Goal: Information Seeking & Learning: Find specific page/section

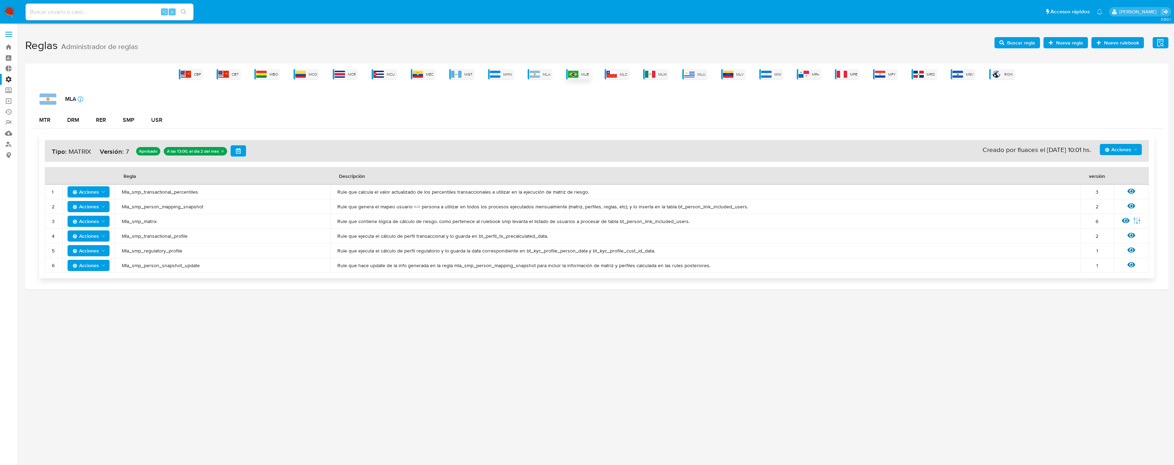
click at [580, 75] on div "MLB" at bounding box center [578, 74] width 25 height 11
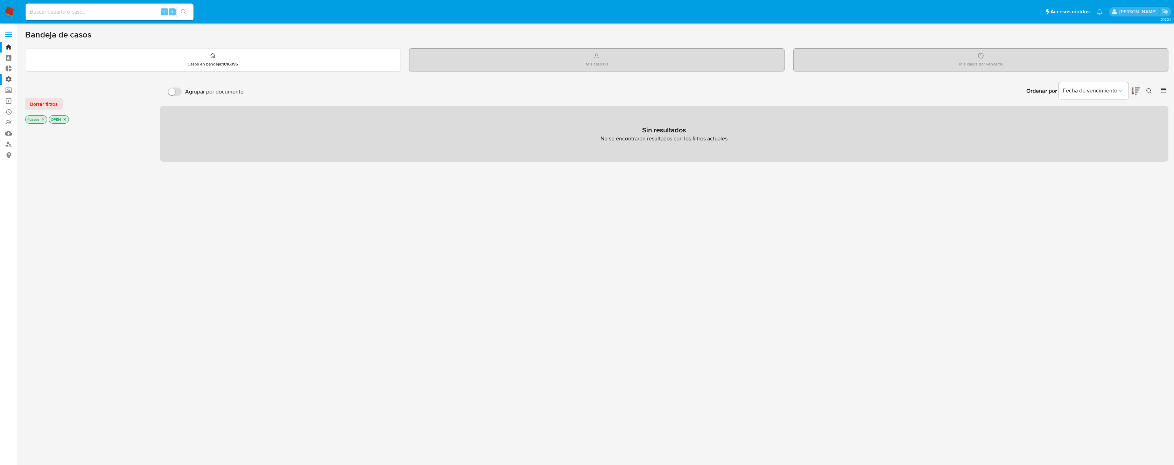
click at [12, 76] on label "Administración" at bounding box center [41, 79] width 83 height 11
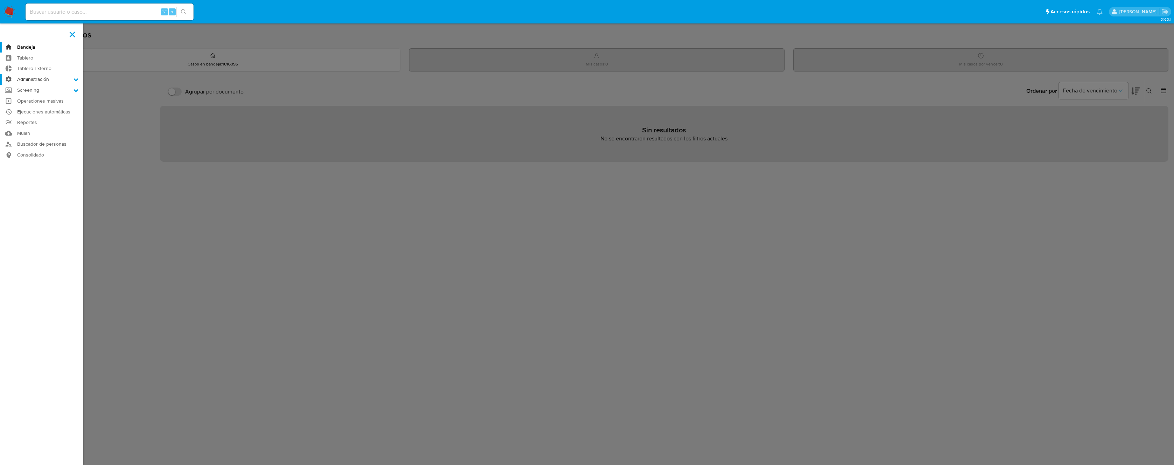
click at [0, 0] on input "Administración" at bounding box center [0, 0] width 0 height 0
click at [32, 89] on link "Reglas" at bounding box center [41, 89] width 83 height 9
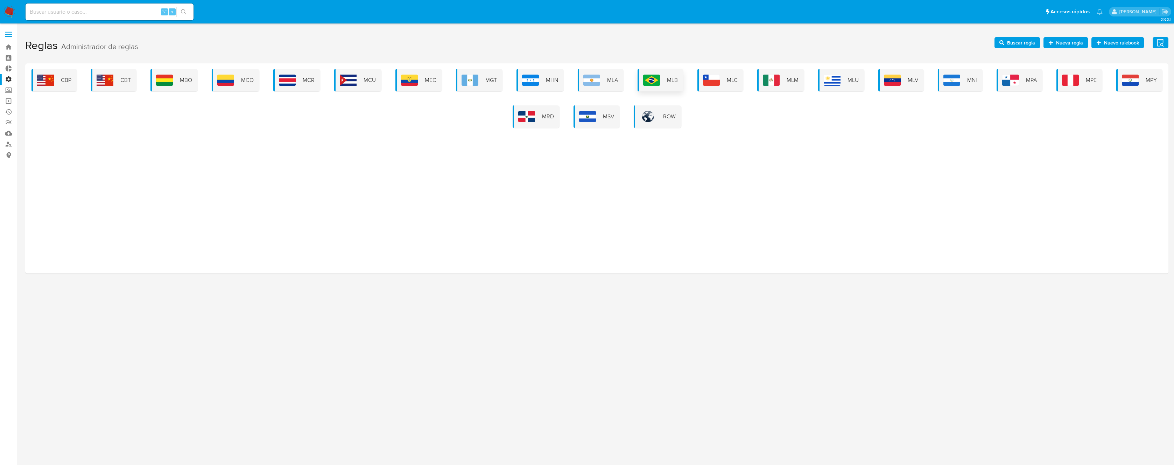
click at [665, 87] on div "MLB" at bounding box center [661, 80] width 46 height 22
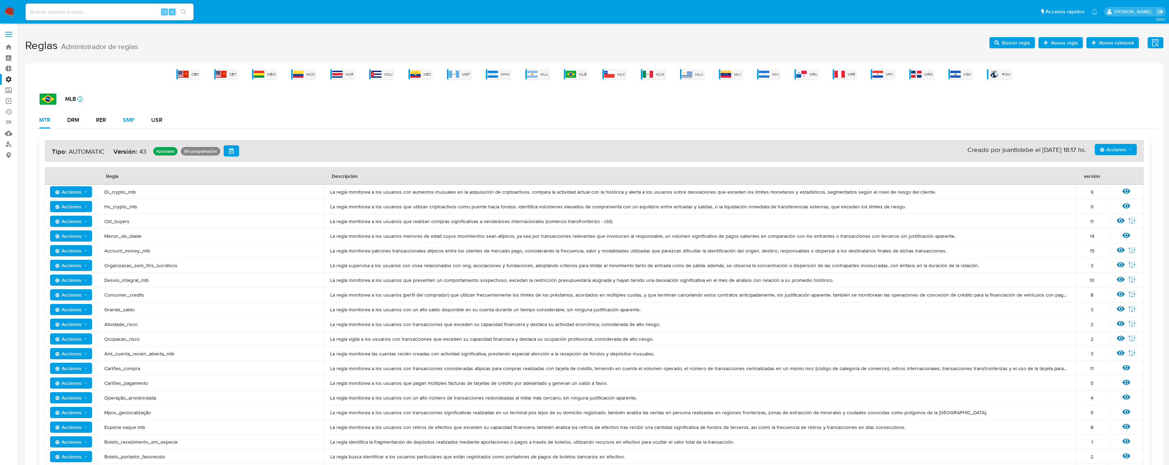
click at [124, 119] on div "SMP" at bounding box center [129, 120] width 12 height 6
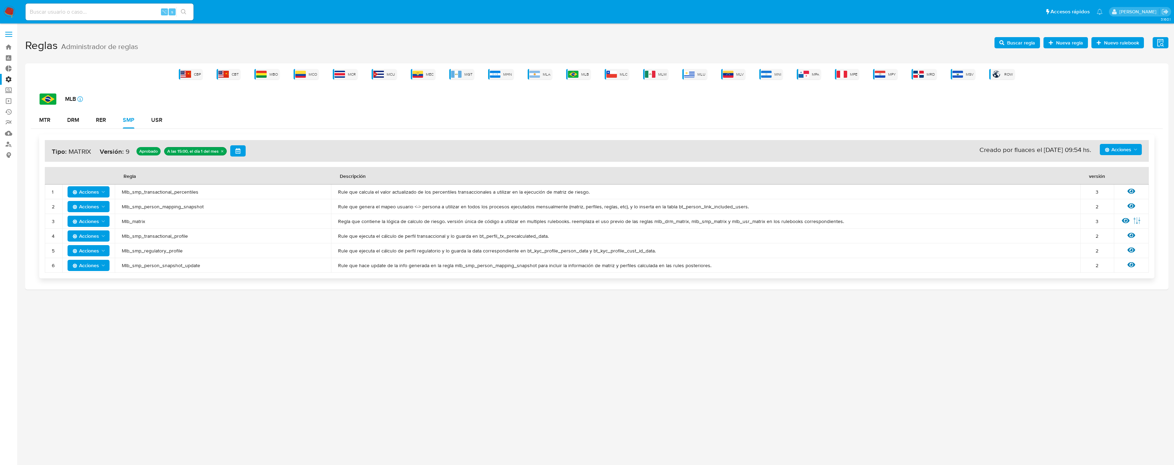
click at [1131, 190] on icon at bounding box center [1132, 191] width 8 height 8
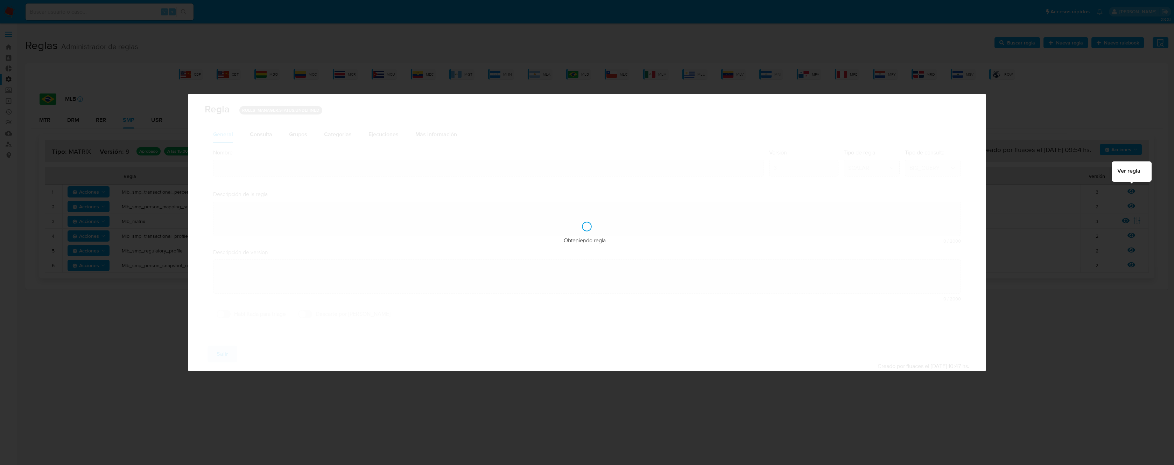
type input "Mlb_smp_transactional_percentiles"
type textarea "Rule que calcula el valor actualizado de los percentiles transaccionales a util…"
type textarea "Ppld-6102 - modificación de queries para exceptuar payments de movimientos de p…"
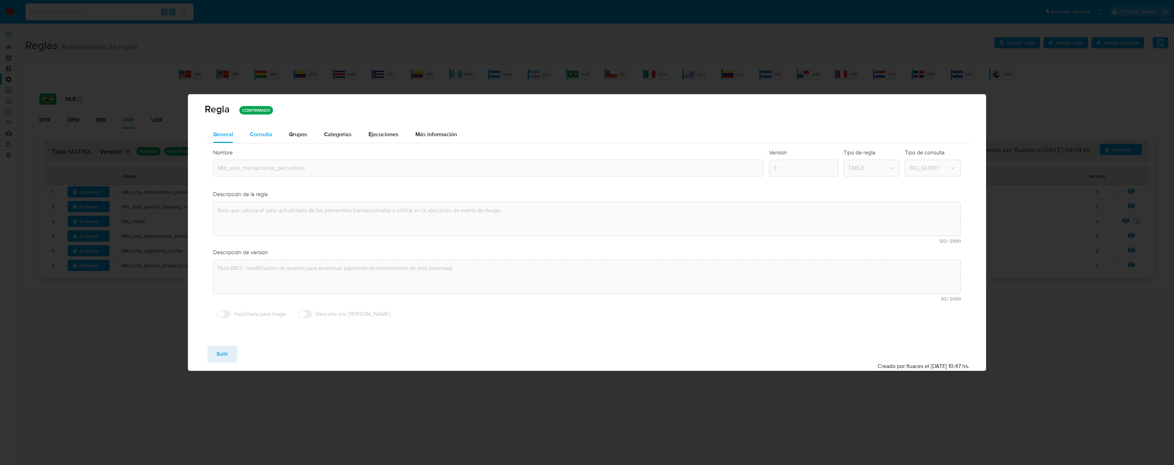
click at [256, 137] on span "Consulta" at bounding box center [261, 134] width 22 height 8
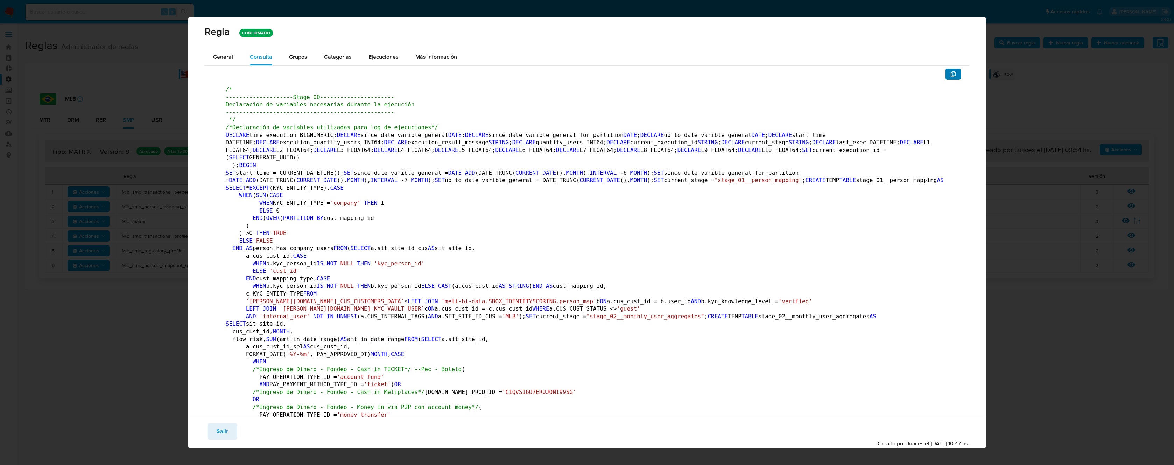
click at [951, 75] on icon "button" at bounding box center [953, 74] width 5 height 6
drag, startPoint x: 217, startPoint y: 426, endPoint x: 219, endPoint y: 409, distance: 17.2
click at [217, 427] on span "Salir" at bounding box center [223, 431] width 12 height 15
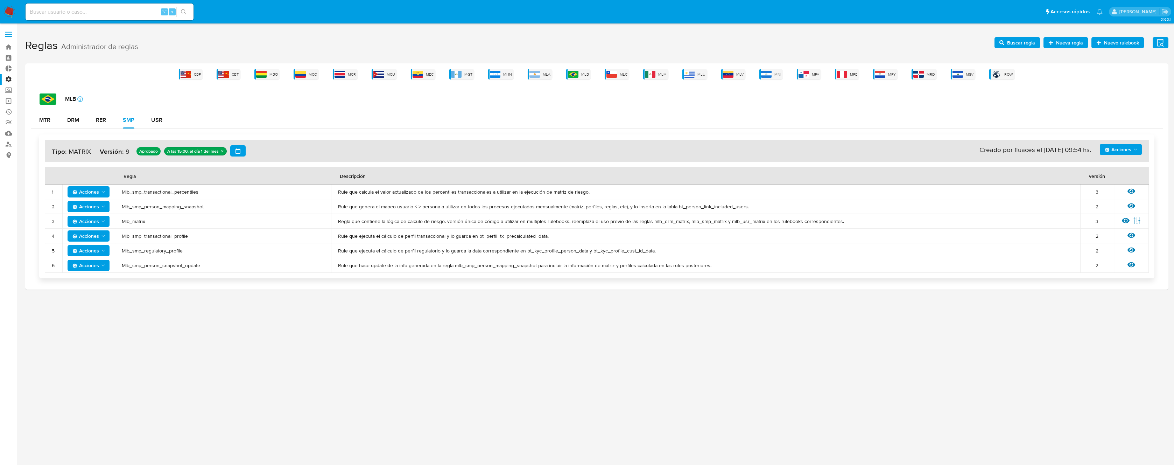
click at [189, 189] on span "Mlb_smp_transactional_percentiles" at bounding box center [223, 192] width 202 height 6
drag, startPoint x: 236, startPoint y: 210, endPoint x: 119, endPoint y: 209, distance: 116.2
click at [119, 209] on td "Mlb_smp_person_mapping_snapshot" at bounding box center [223, 206] width 216 height 15
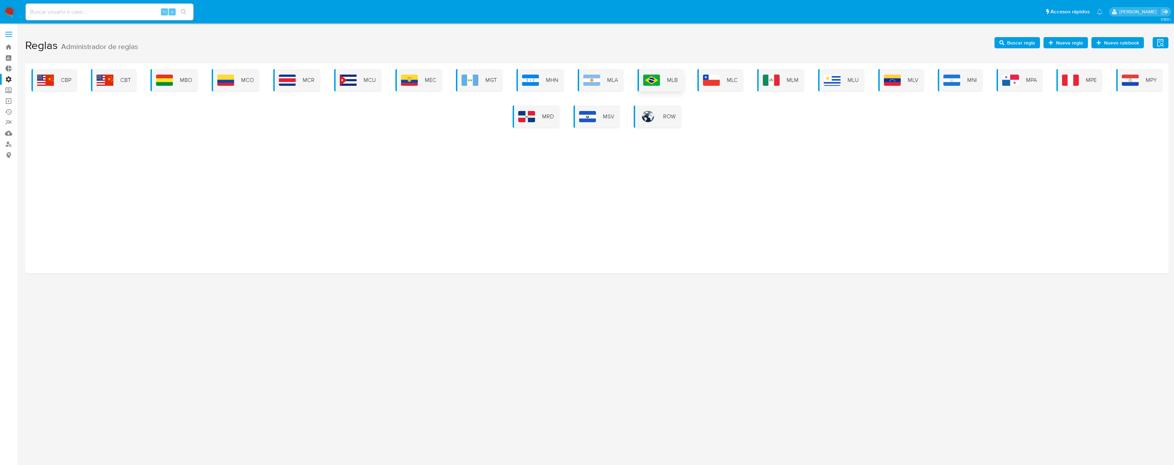
click at [664, 85] on div "MLB" at bounding box center [661, 80] width 46 height 22
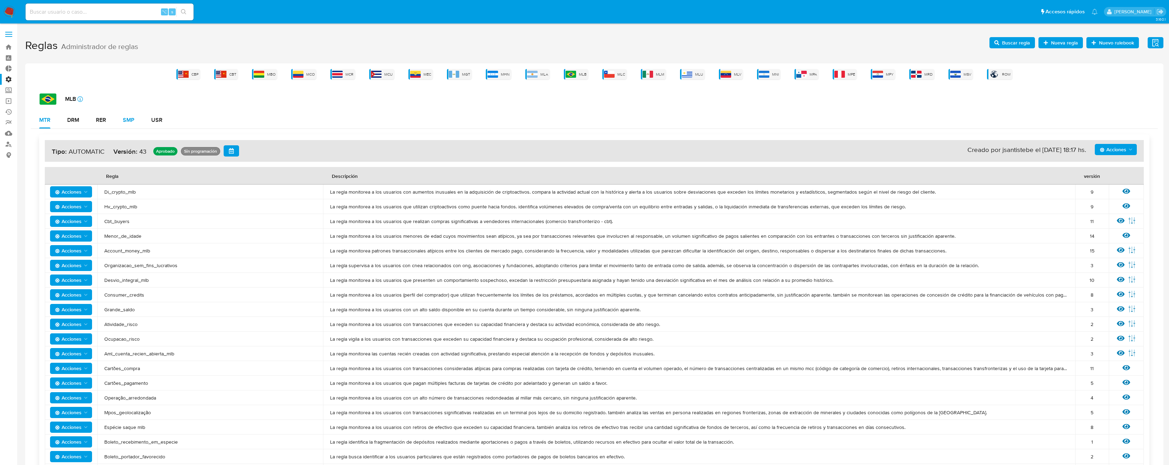
click at [131, 118] on div "SMP" at bounding box center [129, 120] width 12 height 6
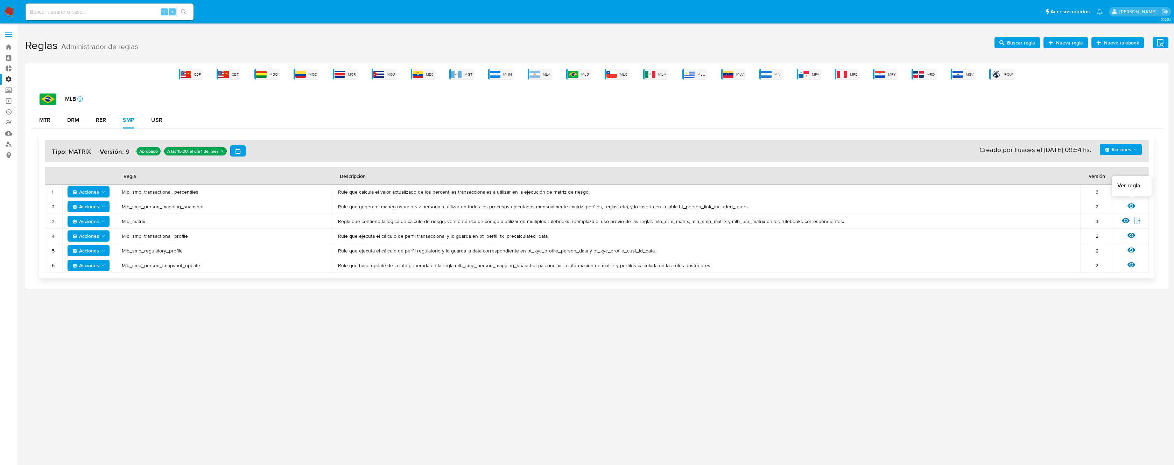
click at [1132, 205] on icon at bounding box center [1132, 205] width 8 height 5
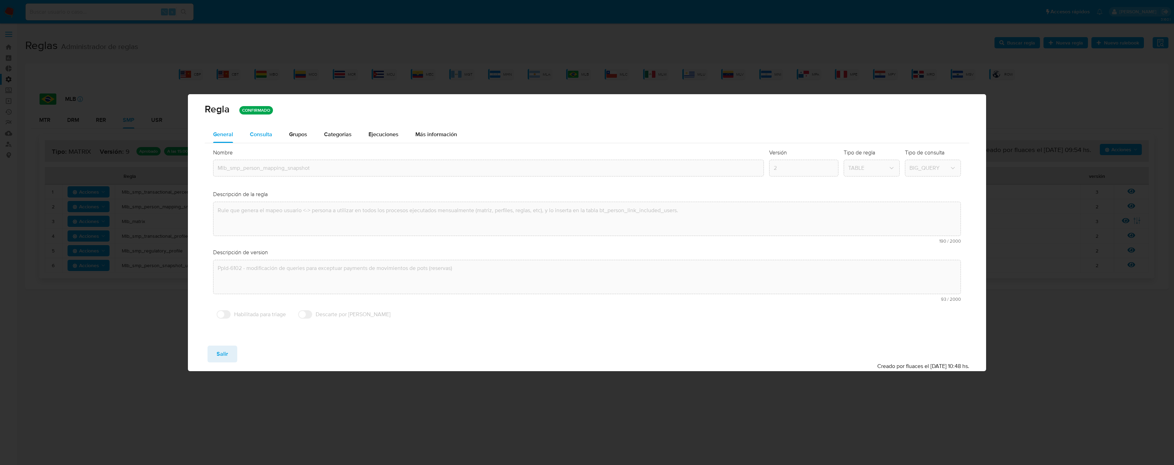
click at [265, 132] on span "Consulta" at bounding box center [261, 134] width 22 height 8
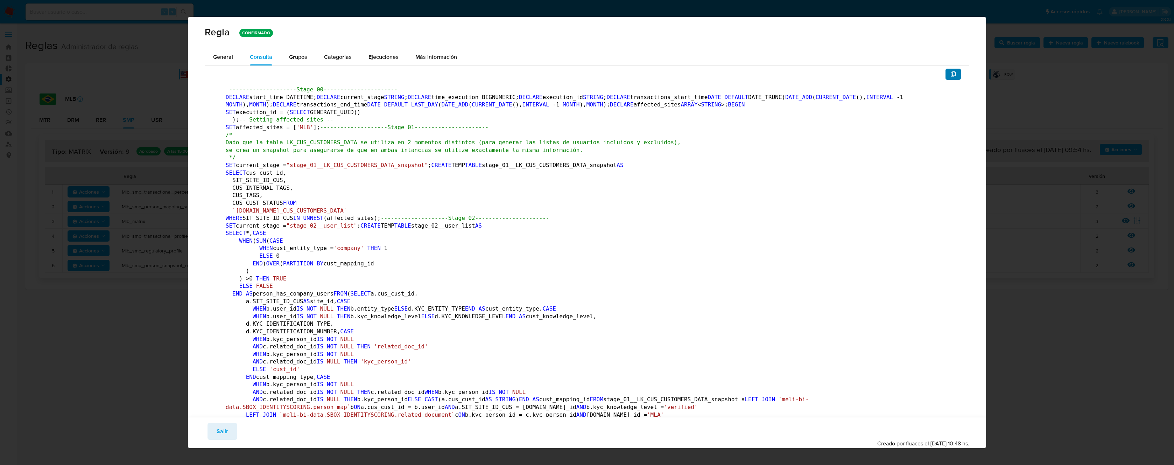
click at [955, 75] on button "button" at bounding box center [953, 74] width 15 height 11
click at [211, 438] on button "Salir" at bounding box center [223, 431] width 30 height 17
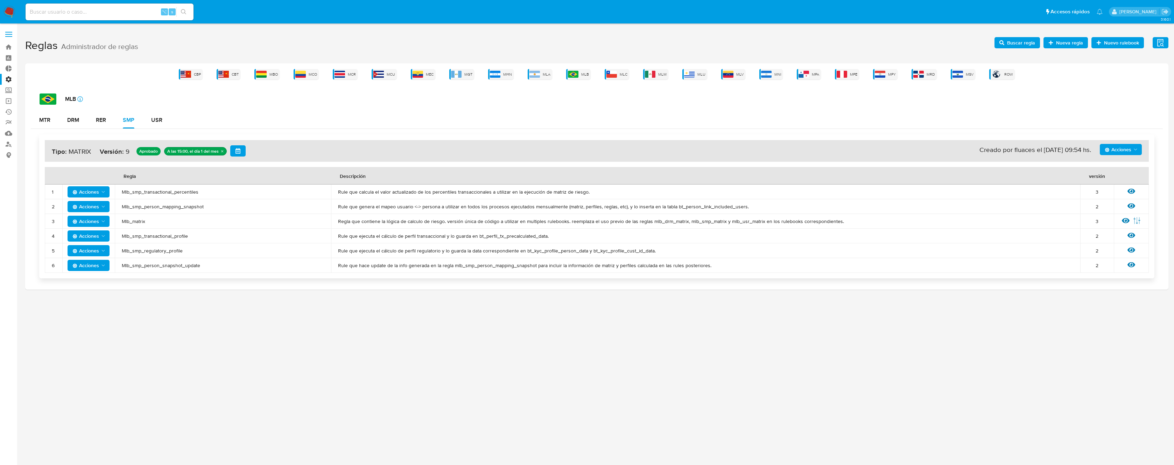
click at [134, 222] on span "Mlb_matrix" at bounding box center [223, 221] width 202 height 6
drag, startPoint x: 182, startPoint y: 240, endPoint x: 173, endPoint y: 228, distance: 15.5
click at [173, 228] on tbody "1 Acciones Mlb_smp_transactional_percentiles Rule que calcula el valor actualiz…" at bounding box center [597, 228] width 1104 height 88
click at [173, 228] on td "Mlb_matrix" at bounding box center [223, 221] width 216 height 15
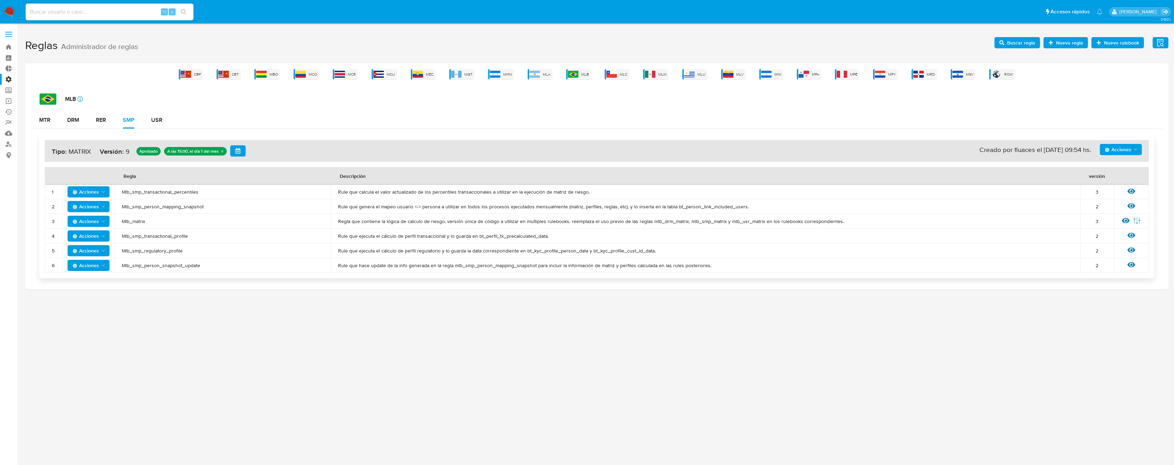
click at [126, 220] on span "Mlb_matrix" at bounding box center [223, 221] width 202 height 6
click at [1128, 221] on icon at bounding box center [1126, 221] width 8 height 8
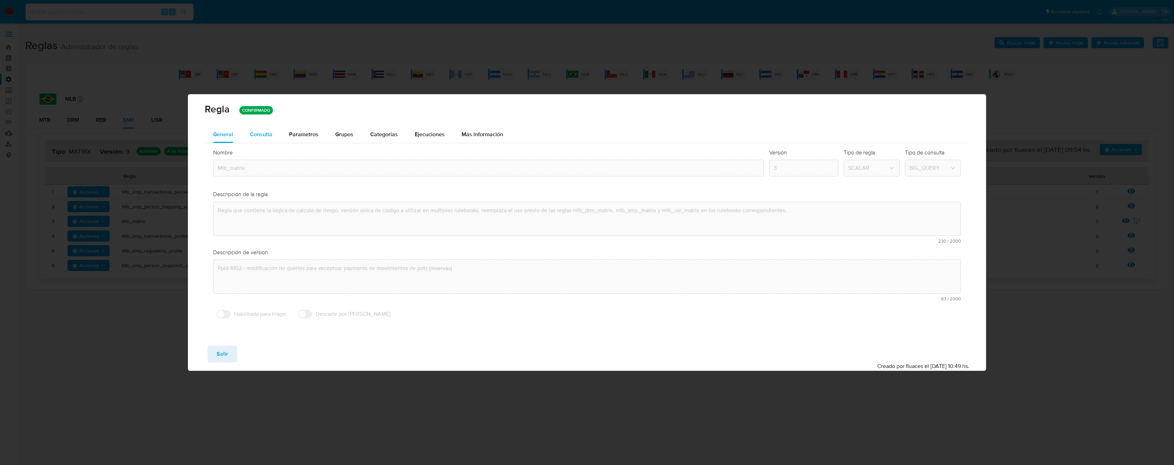
click at [268, 133] on span "Consulta" at bounding box center [261, 134] width 22 height 8
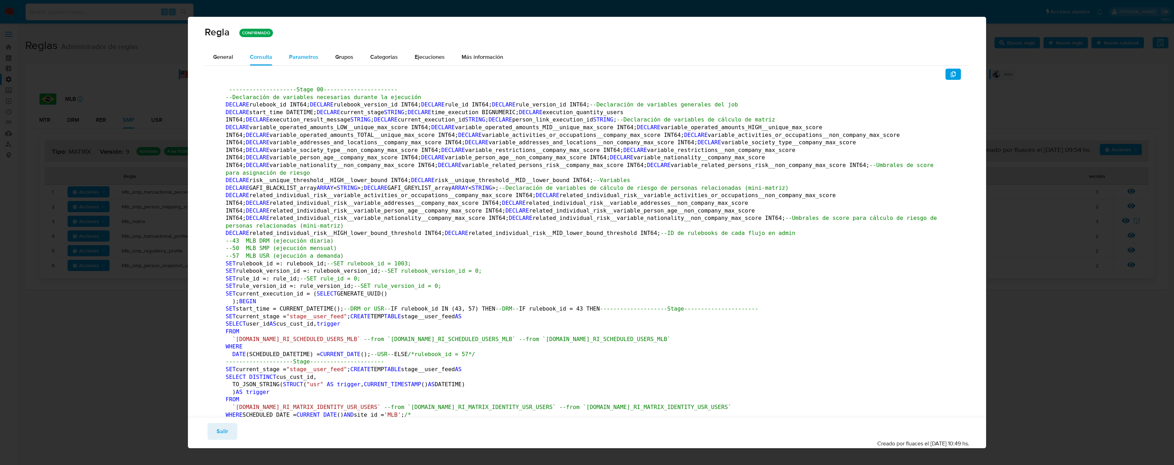
click at [303, 57] on span "Parametros" at bounding box center [303, 57] width 29 height 8
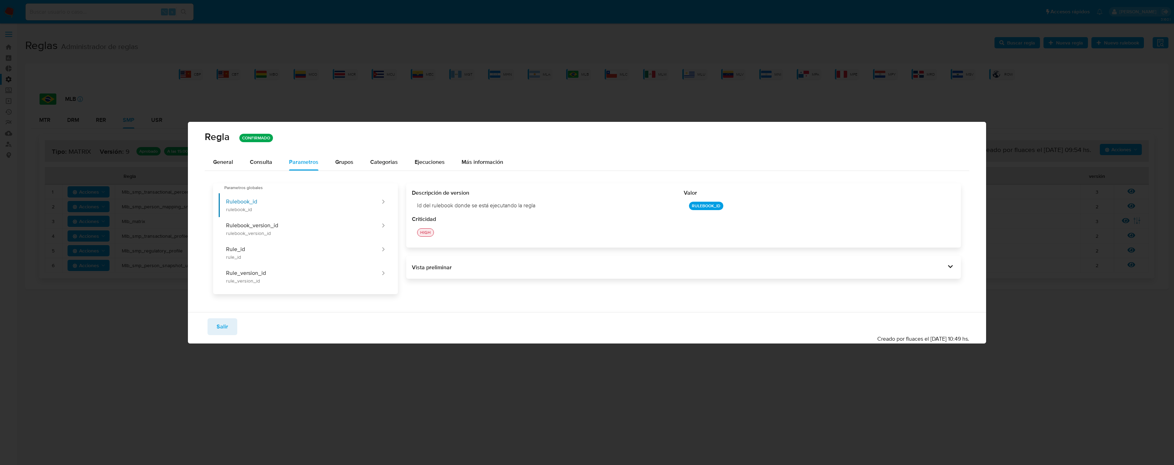
click at [950, 266] on icon at bounding box center [951, 266] width 10 height 10
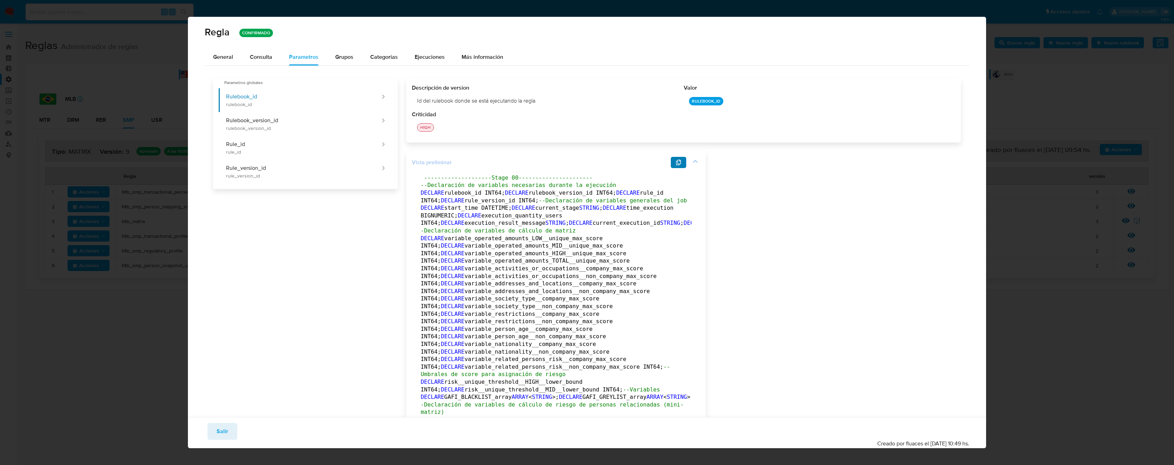
click at [674, 164] on button "button" at bounding box center [678, 162] width 15 height 11
click at [267, 58] on span "Consulta" at bounding box center [261, 57] width 22 height 8
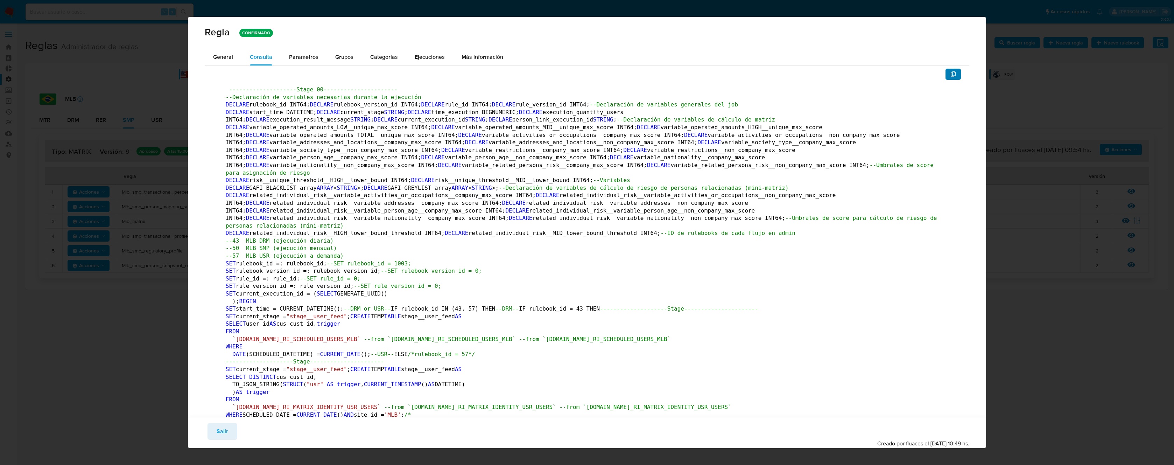
click at [951, 74] on icon "button" at bounding box center [954, 74] width 6 height 6
click at [233, 427] on button "Salir" at bounding box center [223, 431] width 30 height 17
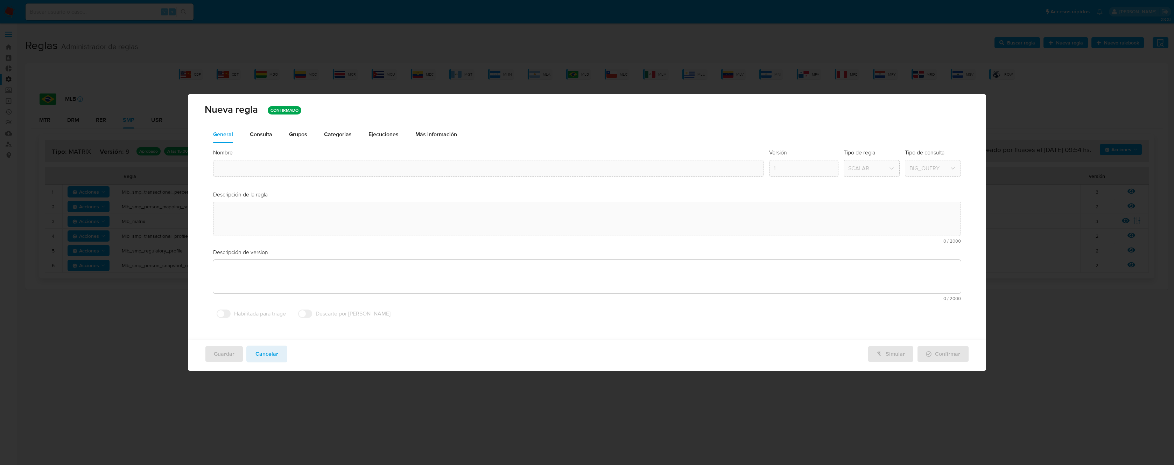
type input "Mlb_matrix"
type textarea "Regla que contiene la lógica de calculo de riesgo. versión única de código a ut…"
type textarea "Ppld-6102 - modificación de queries para exceptuar payments de movimientos de p…"
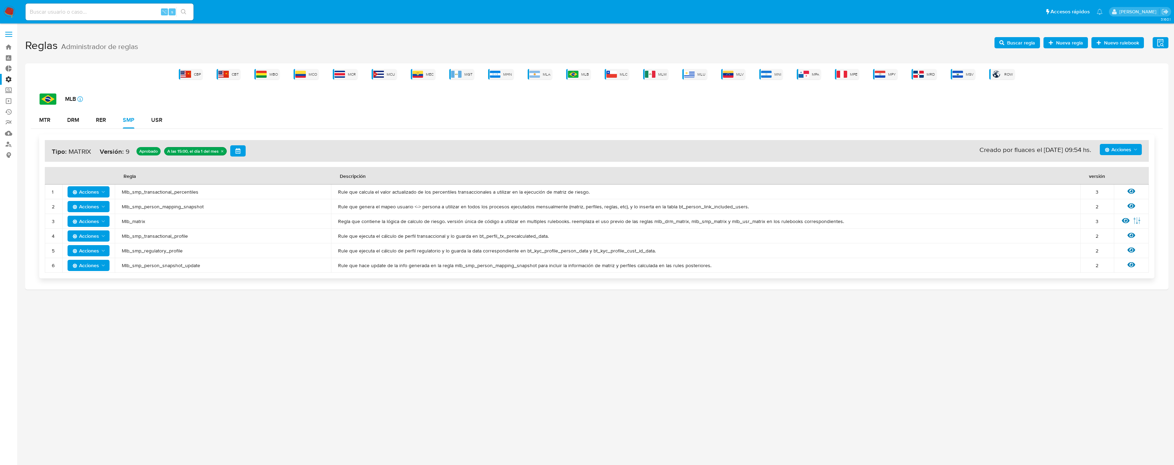
drag, startPoint x: 147, startPoint y: 222, endPoint x: 121, endPoint y: 220, distance: 25.3
click at [122, 220] on span "Mlb_matrix" at bounding box center [223, 221] width 202 height 6
click at [162, 236] on span "Mlb_smp_transactional_profile" at bounding box center [223, 236] width 202 height 6
click at [1134, 235] on icon at bounding box center [1132, 235] width 8 height 5
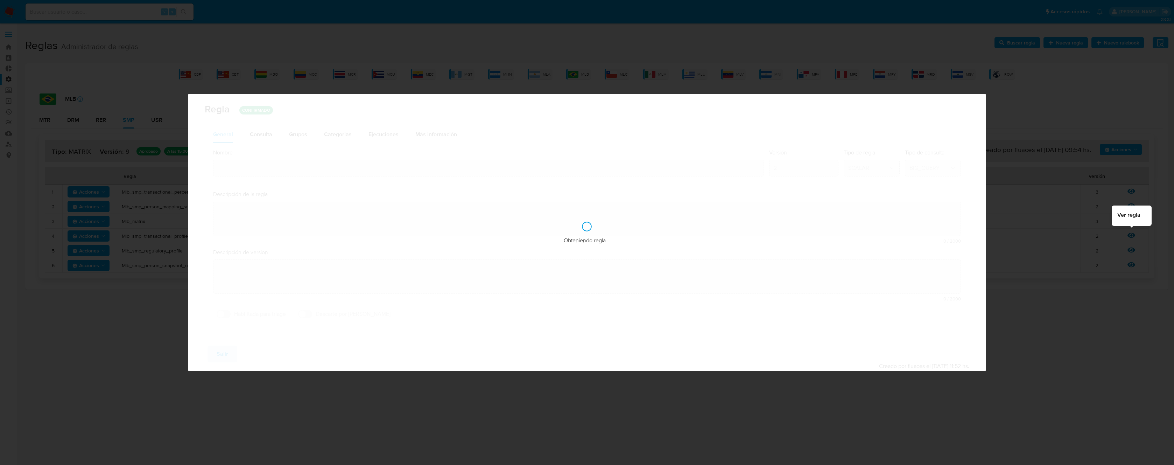
type input "Mlb_smp_transactional_profile"
type textarea "Rule que ejecuta el cálculo de perfil transaccional y lo guarda en bt_perfil_tx…"
type textarea "Ppld-6102 - modificación de queries para exceptuar payments de movimientos de p…"
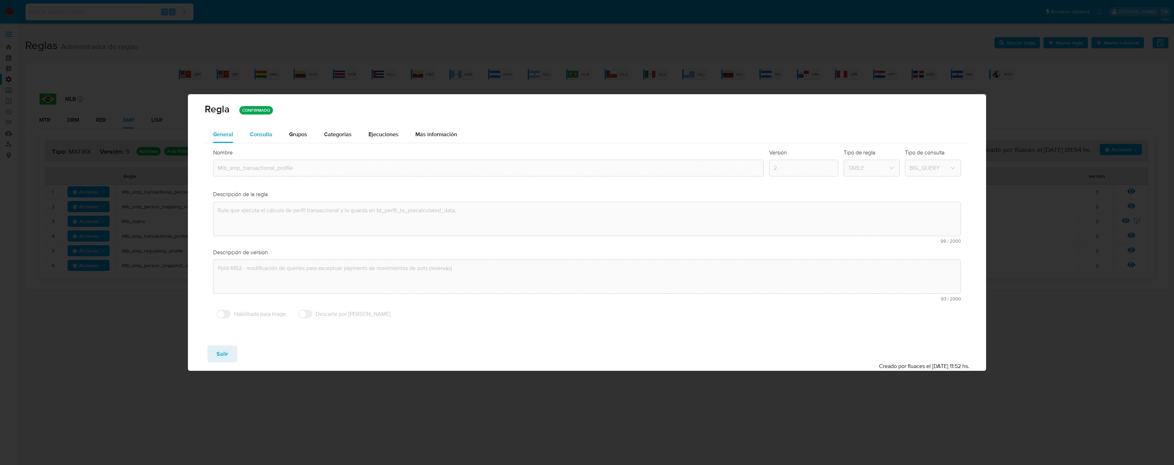
click at [252, 133] on span "Consulta" at bounding box center [261, 134] width 22 height 8
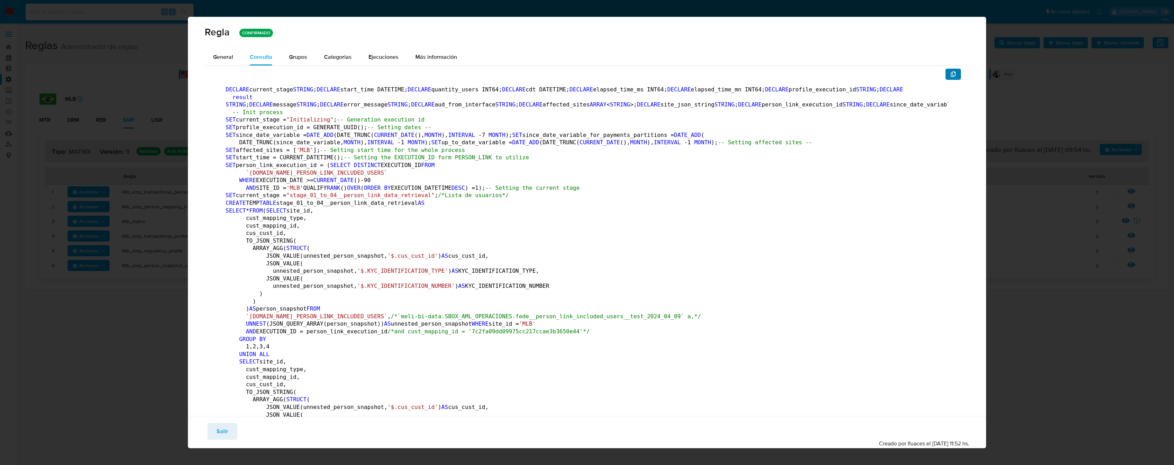
click at [951, 75] on icon "button" at bounding box center [953, 74] width 5 height 6
click at [232, 431] on button "Salir" at bounding box center [223, 431] width 30 height 17
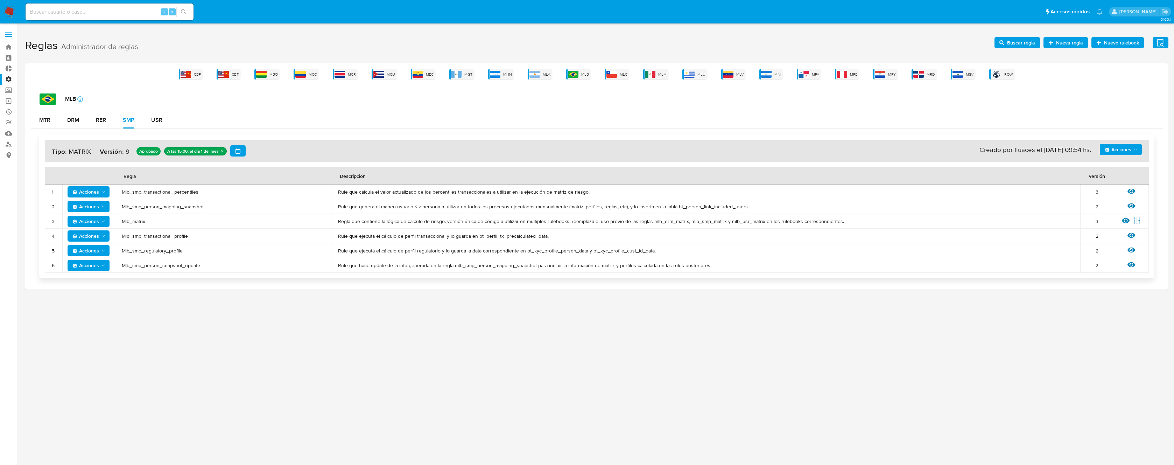
click at [153, 253] on span "Mlb_smp_regulatory_profile" at bounding box center [223, 250] width 202 height 6
click at [151, 266] on span "Mlb_smp_person_snapshot_update" at bounding box center [223, 265] width 202 height 6
click at [86, 250] on span "Acciones" at bounding box center [85, 250] width 27 height 11
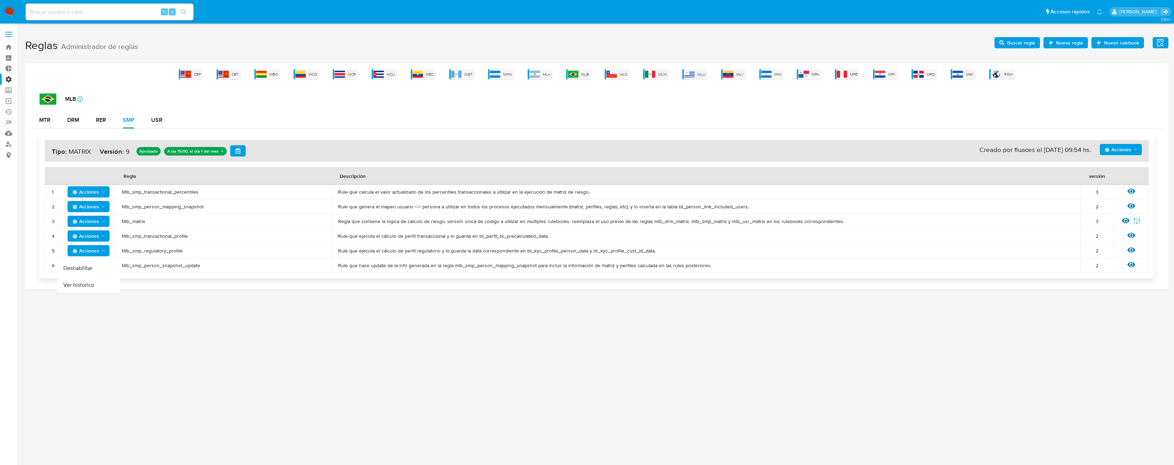
click at [1131, 245] on td "Ver regla" at bounding box center [1131, 250] width 35 height 15
click at [1130, 250] on icon at bounding box center [1132, 249] width 8 height 5
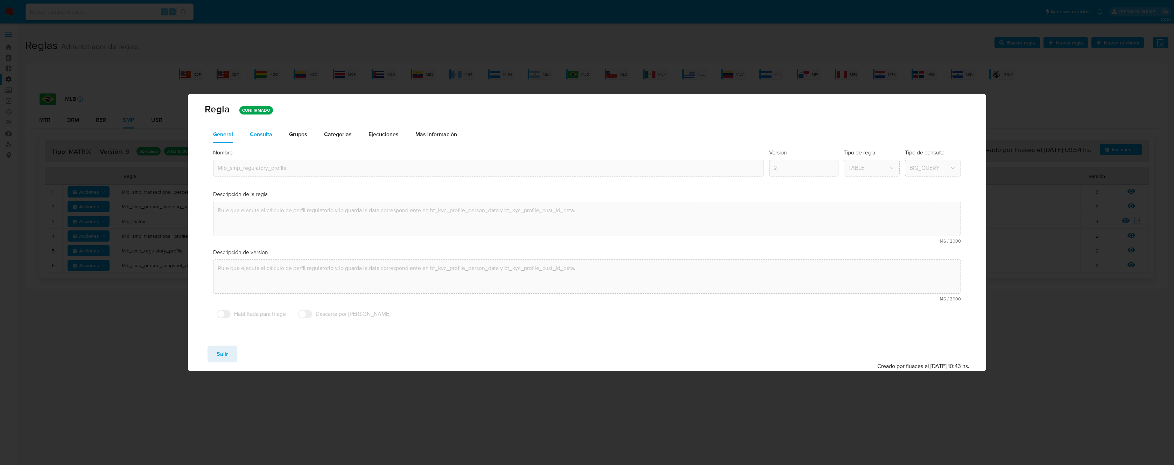
click at [273, 132] on button "Consulta" at bounding box center [261, 134] width 39 height 17
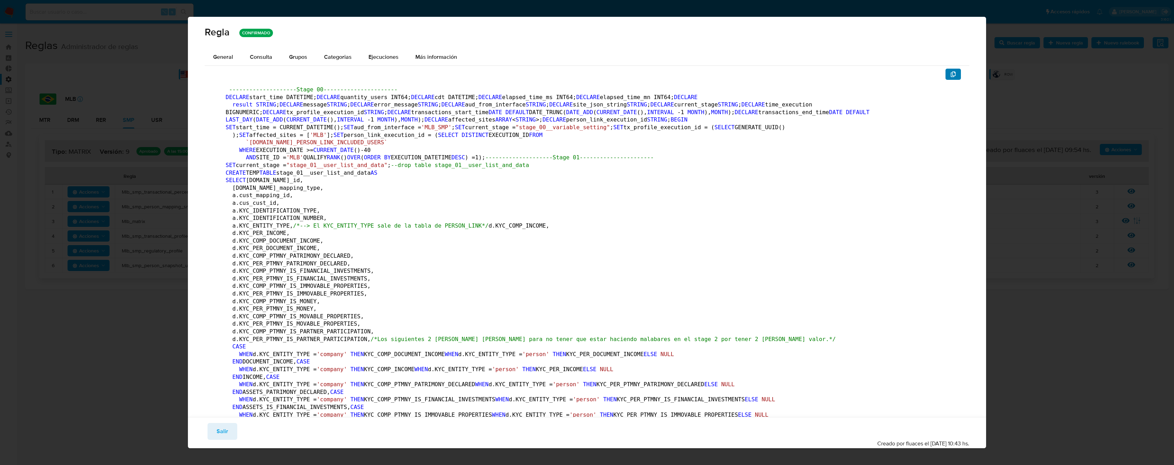
click at [951, 76] on icon "button" at bounding box center [954, 74] width 6 height 6
drag, startPoint x: 218, startPoint y: 431, endPoint x: 218, endPoint y: 421, distance: 9.1
click at [218, 431] on span "Salir" at bounding box center [223, 431] width 12 height 15
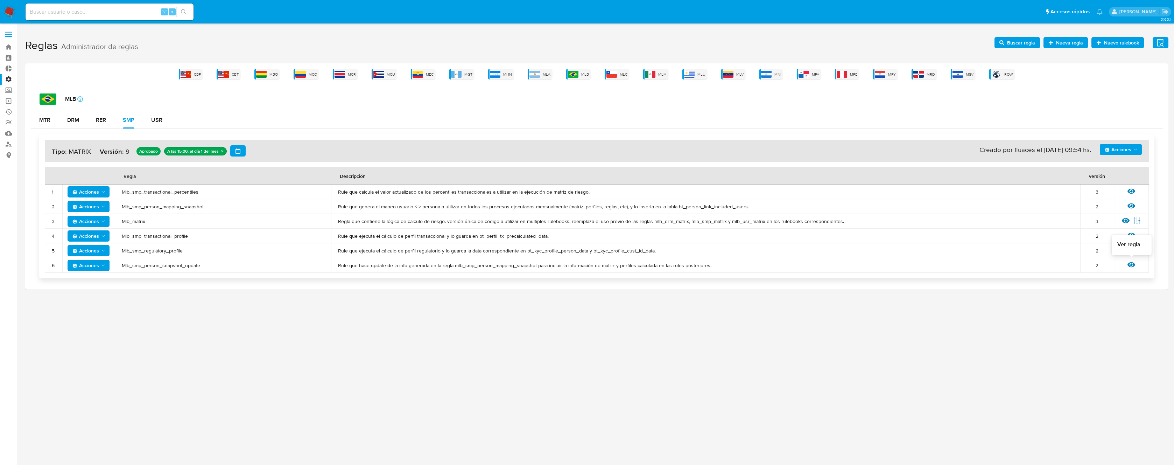
click at [1131, 265] on icon at bounding box center [1132, 264] width 8 height 5
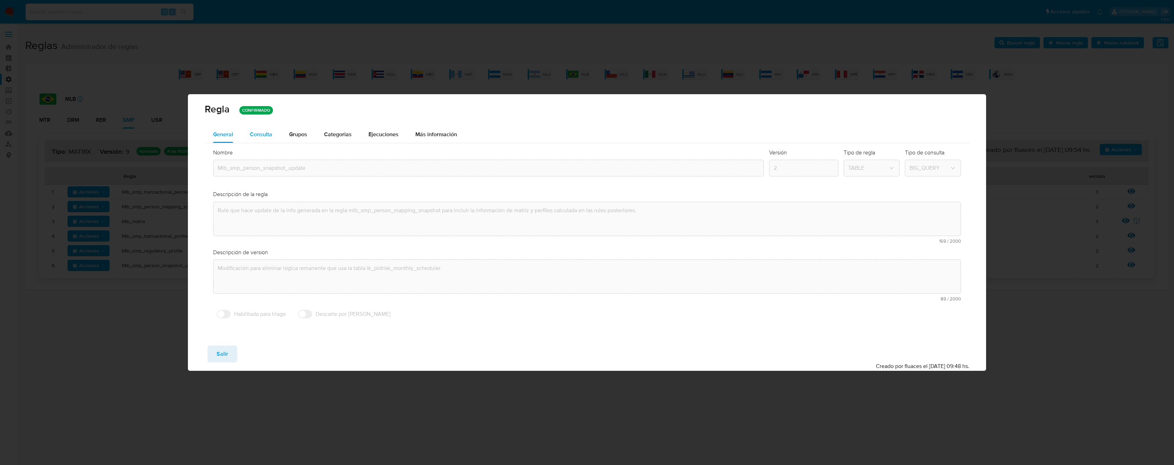
click at [272, 137] on button "Consulta" at bounding box center [261, 134] width 39 height 17
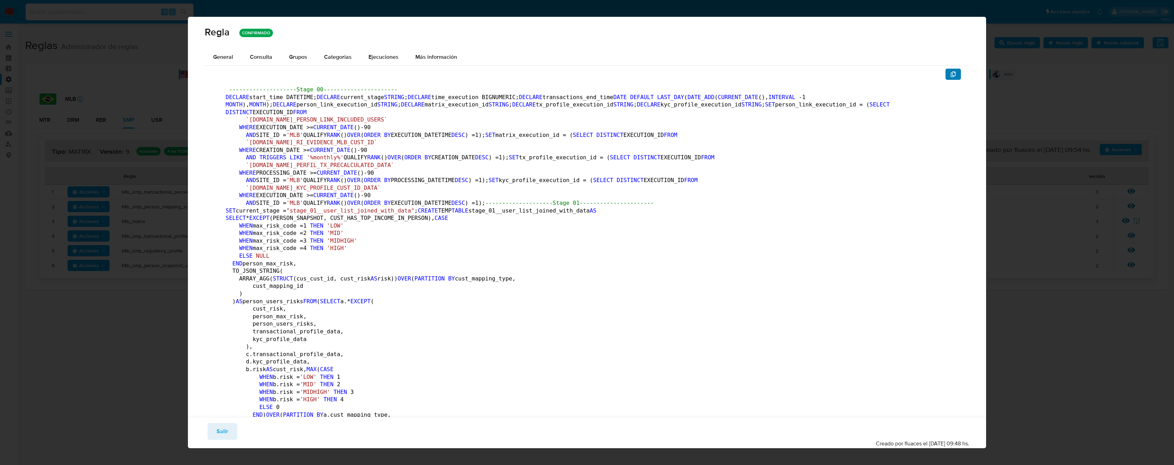
click at [951, 74] on icon "button" at bounding box center [953, 74] width 5 height 6
click at [217, 433] on span "Salir" at bounding box center [223, 431] width 12 height 15
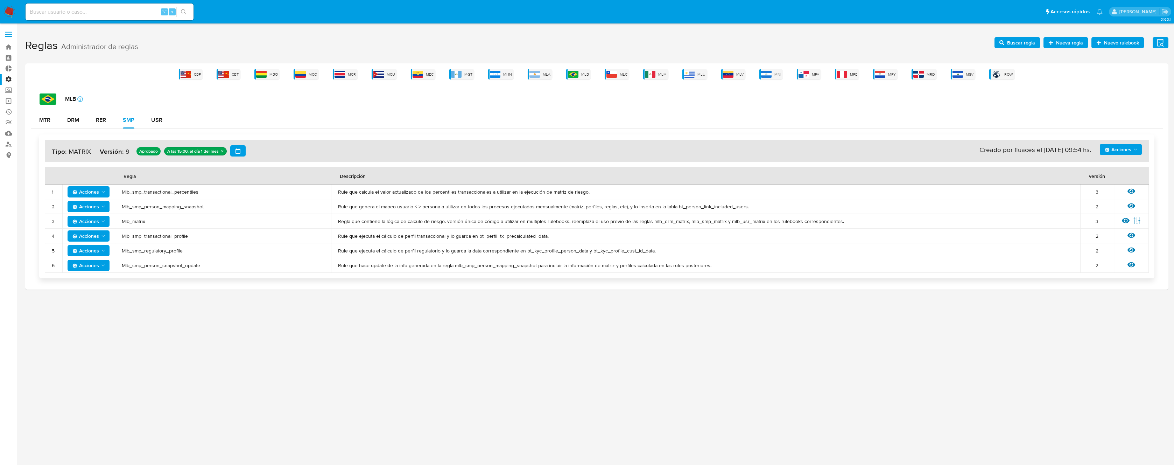
click at [182, 193] on span "Mlb_smp_transactional_percentiles" at bounding box center [223, 192] width 202 height 6
click at [181, 209] on span "Mlb_smp_person_mapping_snapshot" at bounding box center [223, 206] width 202 height 6
click at [181, 193] on span "Mlb_smp_transactional_percentiles" at bounding box center [223, 192] width 202 height 6
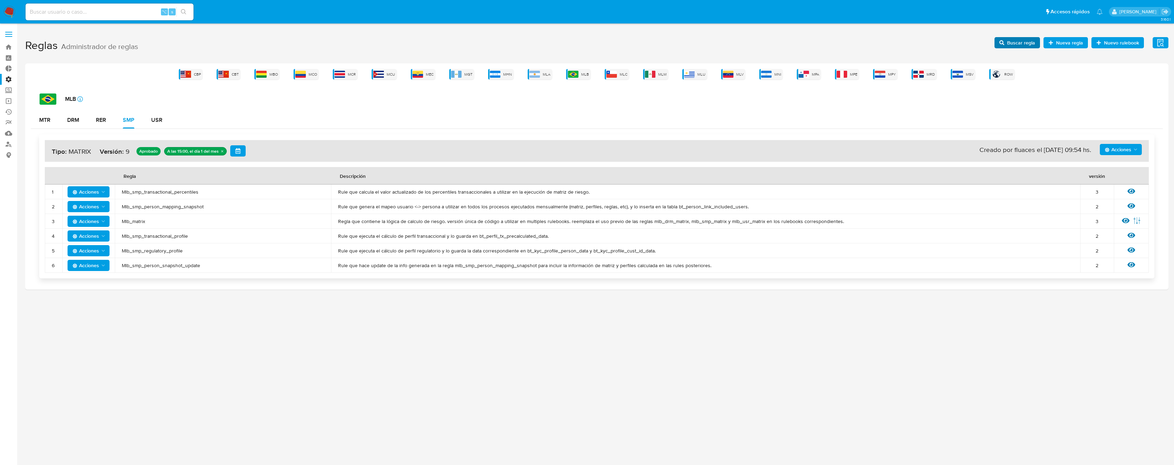
click at [1017, 41] on span "Buscar regla" at bounding box center [1021, 42] width 28 height 11
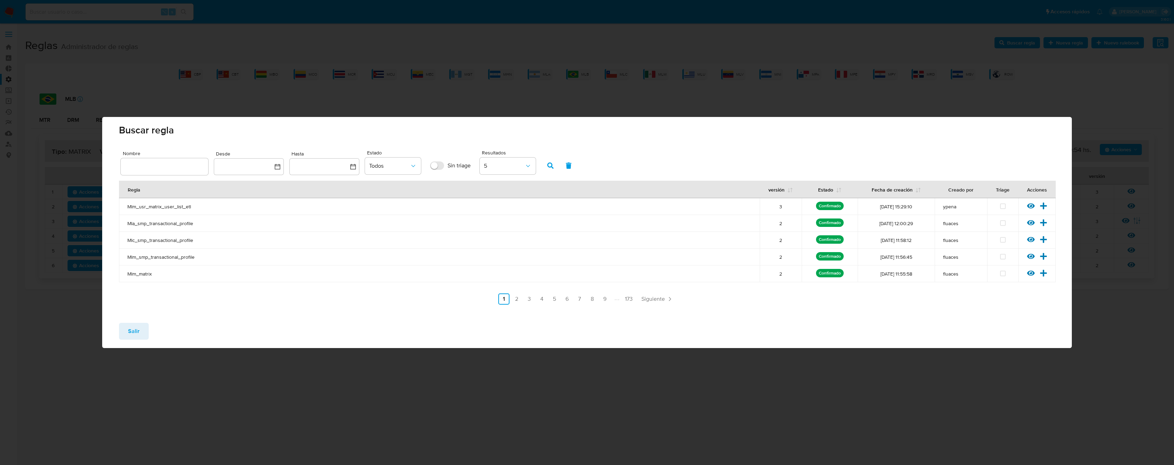
click at [186, 161] on div at bounding box center [165, 166] width 88 height 17
click at [183, 167] on input "text" at bounding box center [165, 166] width 88 height 9
type input "Mlb_smp_transactional_percentiles"
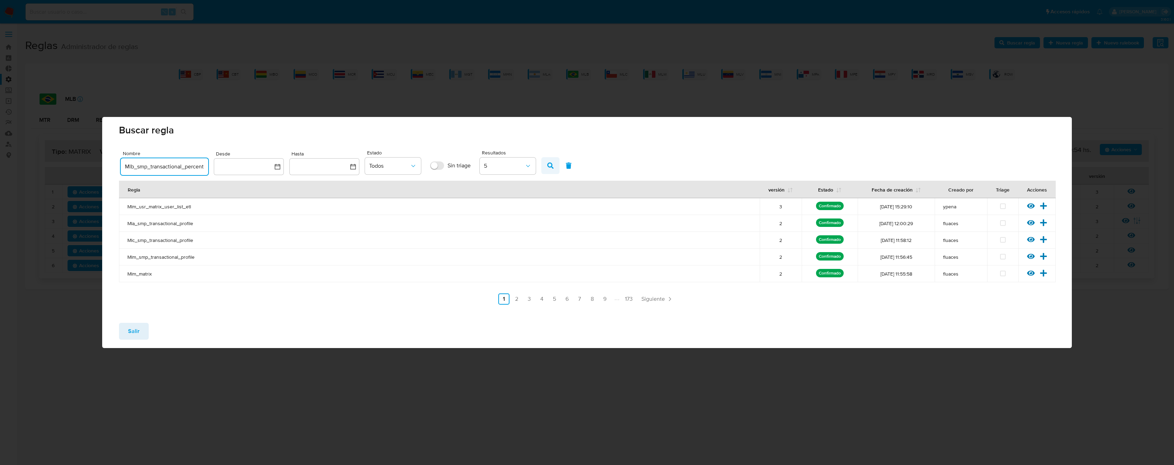
click at [545, 169] on button "button" at bounding box center [551, 165] width 18 height 17
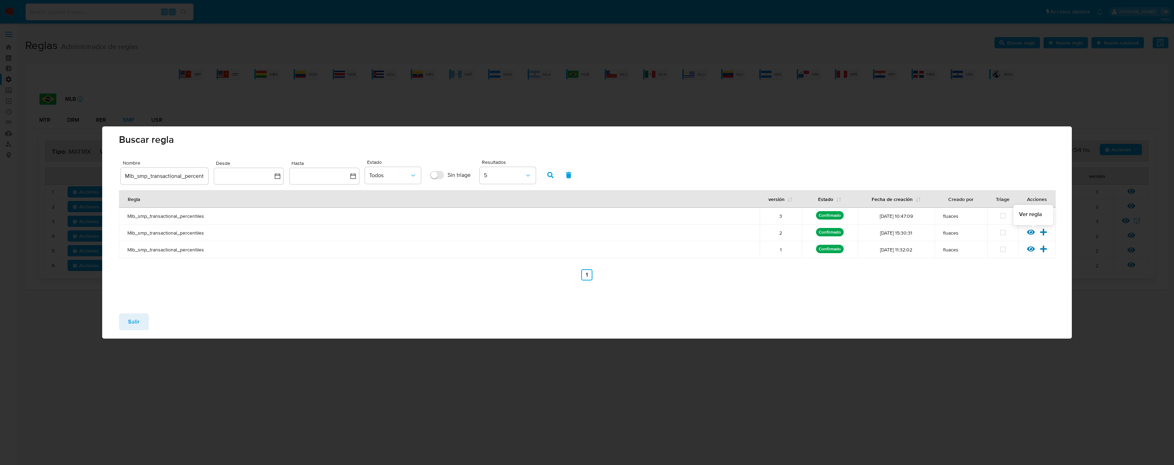
click at [1029, 232] on div "Ver regla Versionar" at bounding box center [1037, 232] width 37 height 9
click at [1030, 232] on icon at bounding box center [1031, 232] width 8 height 5
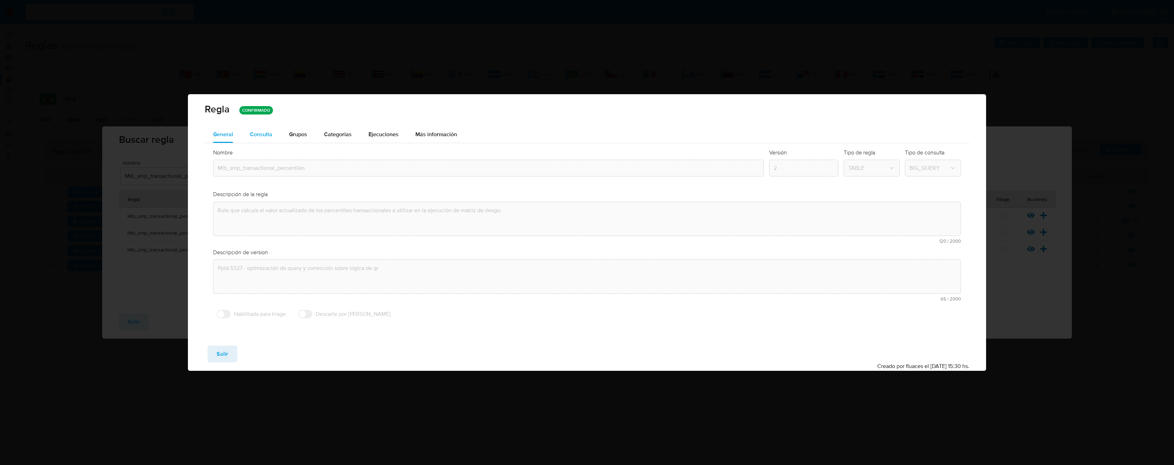
click at [244, 130] on button "Consulta" at bounding box center [261, 134] width 39 height 17
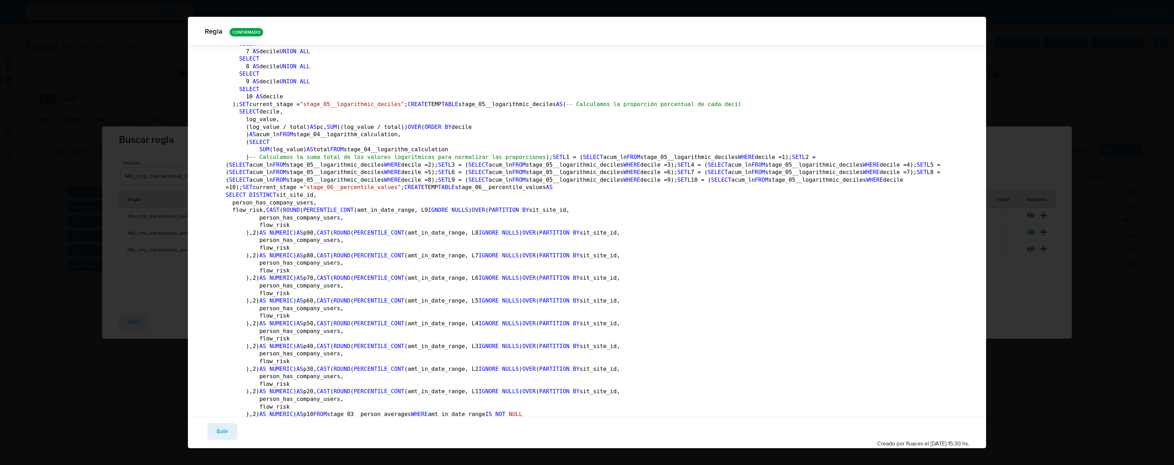
scroll to position [1380, 0]
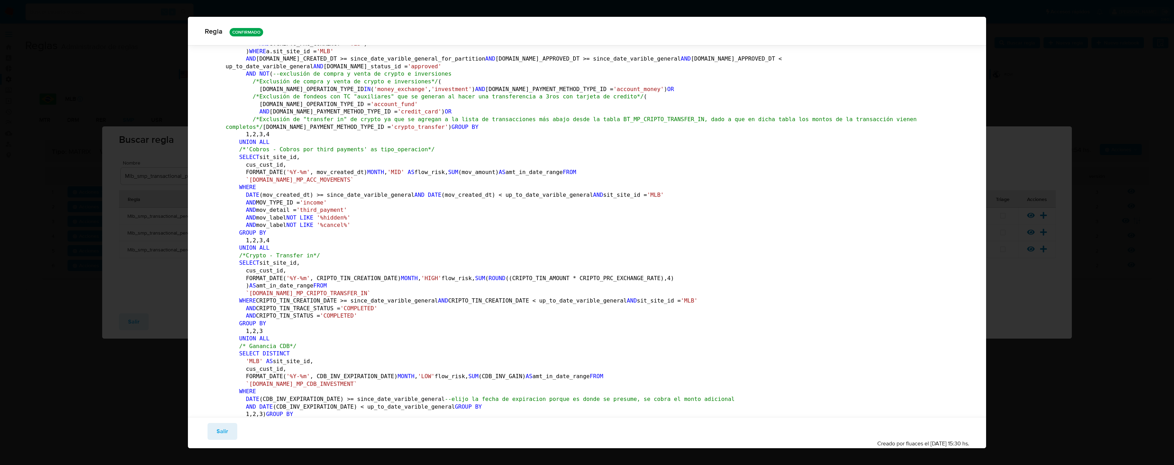
click at [226, 429] on span "Salir" at bounding box center [223, 431] width 12 height 15
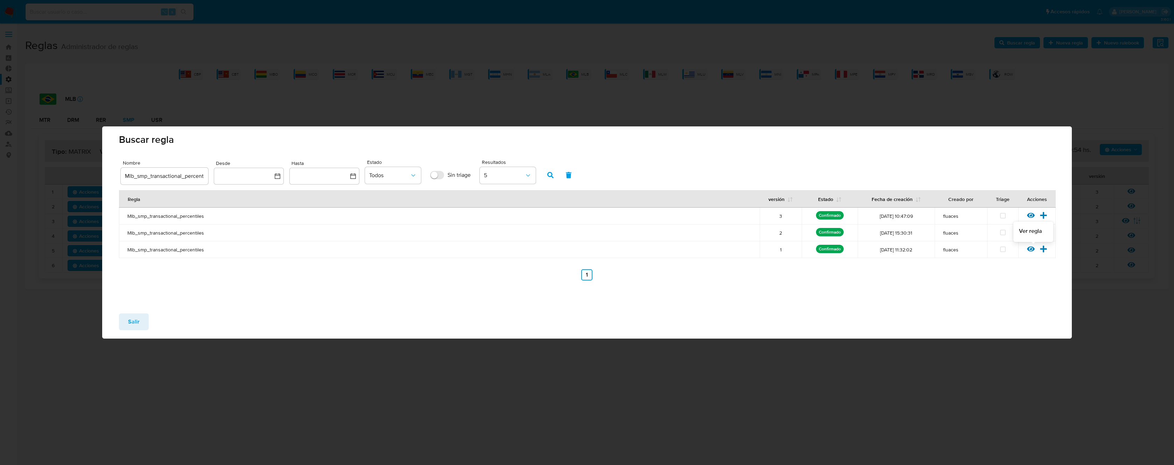
click at [1033, 249] on icon at bounding box center [1031, 249] width 8 height 8
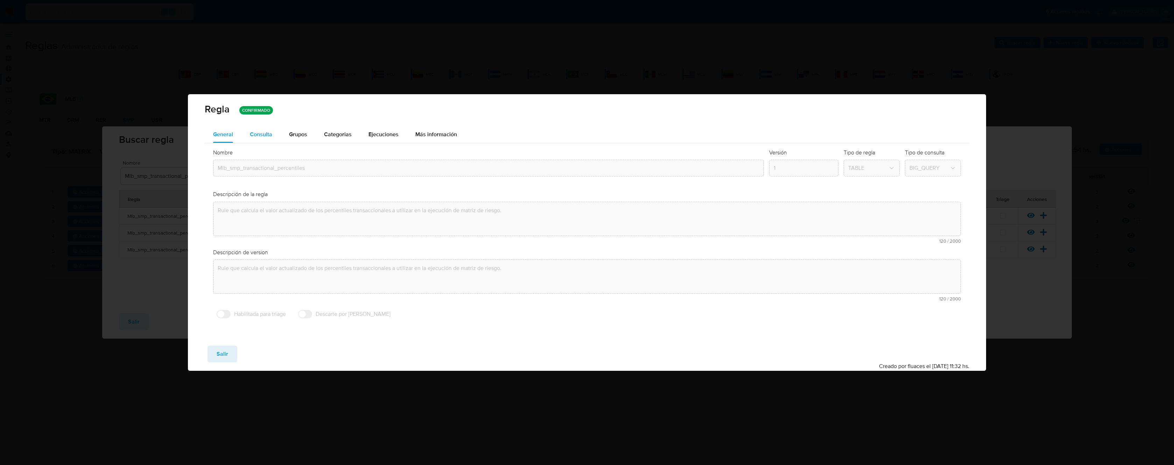
click at [260, 140] on div "Consulta" at bounding box center [261, 134] width 22 height 17
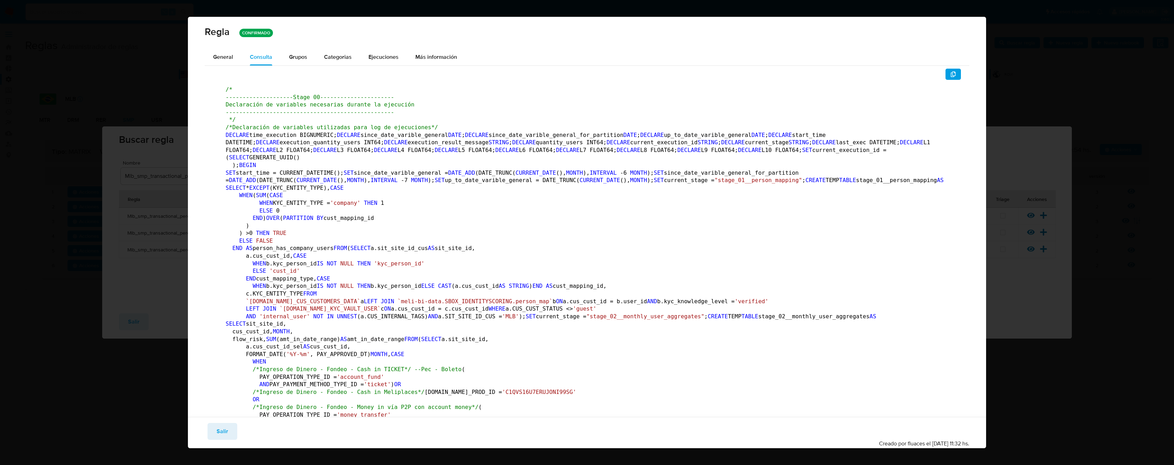
scroll to position [1380, 0]
